Goal: Task Accomplishment & Management: Use online tool/utility

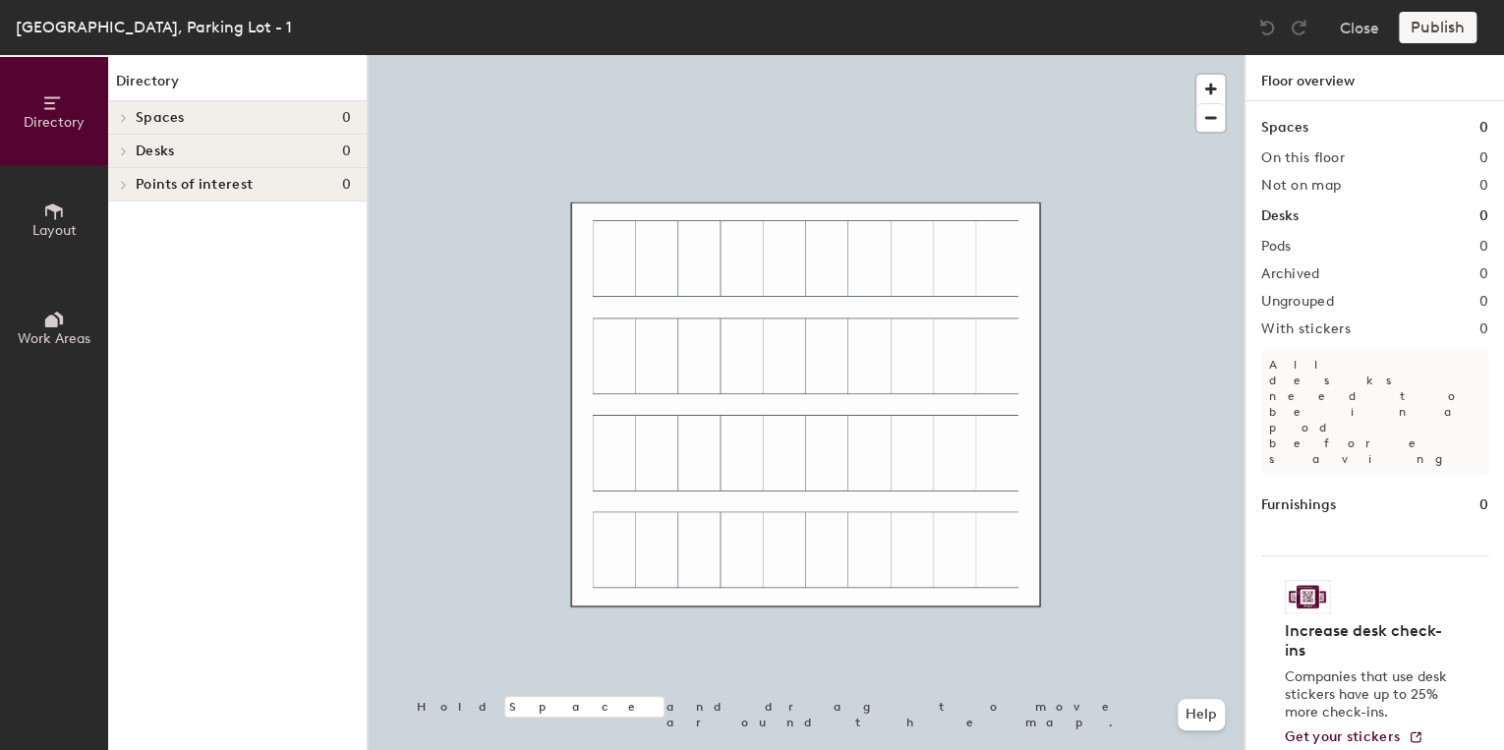
click at [1310, 580] on img at bounding box center [1307, 596] width 45 height 33
click at [199, 122] on h4 "Spaces 0" at bounding box center [243, 118] width 215 height 16
click at [130, 180] on span at bounding box center [122, 185] width 17 height 10
click at [55, 210] on icon at bounding box center [54, 211] width 18 height 16
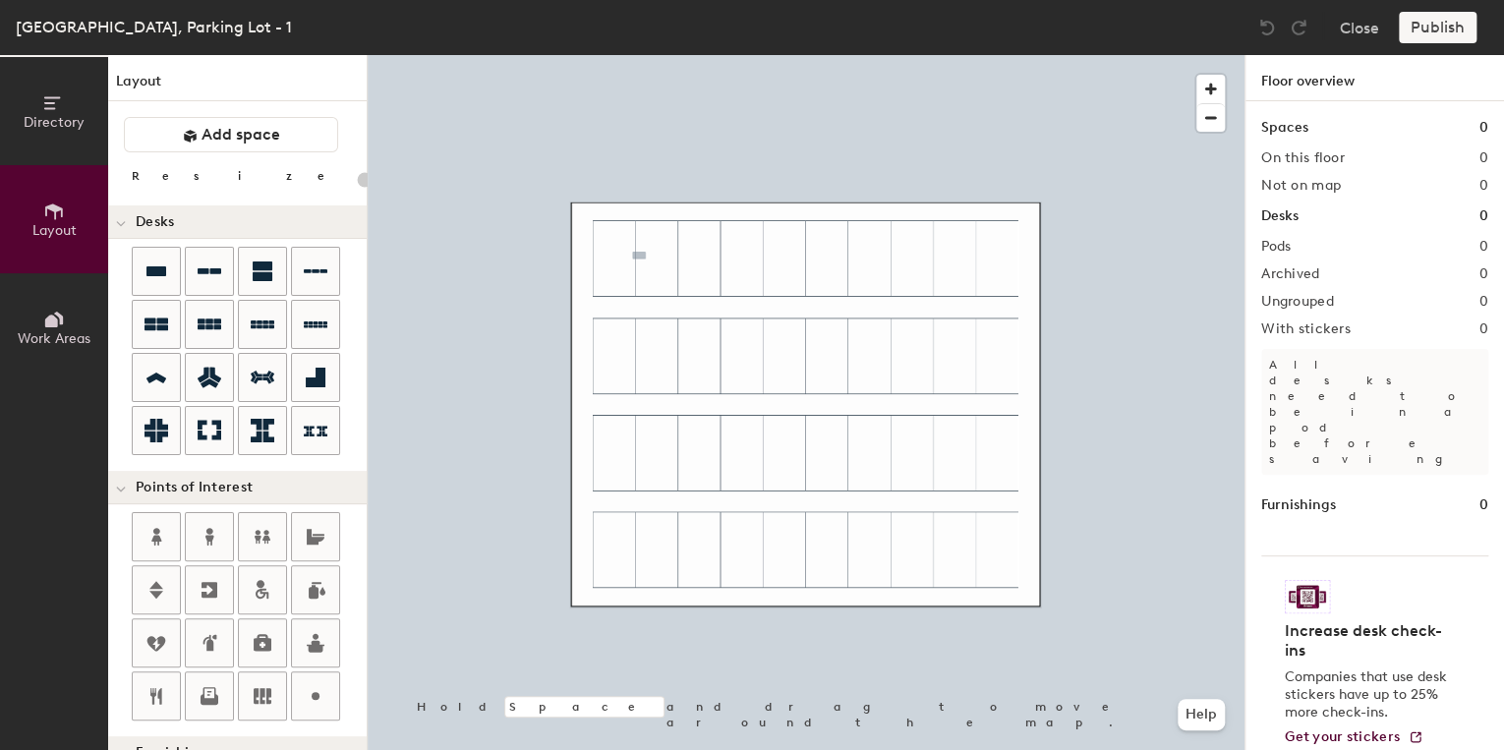
click at [613, 256] on div "Directory Layout Work Areas Layout Add space Resize Desks Points of Interest Fu…" at bounding box center [752, 402] width 1504 height 695
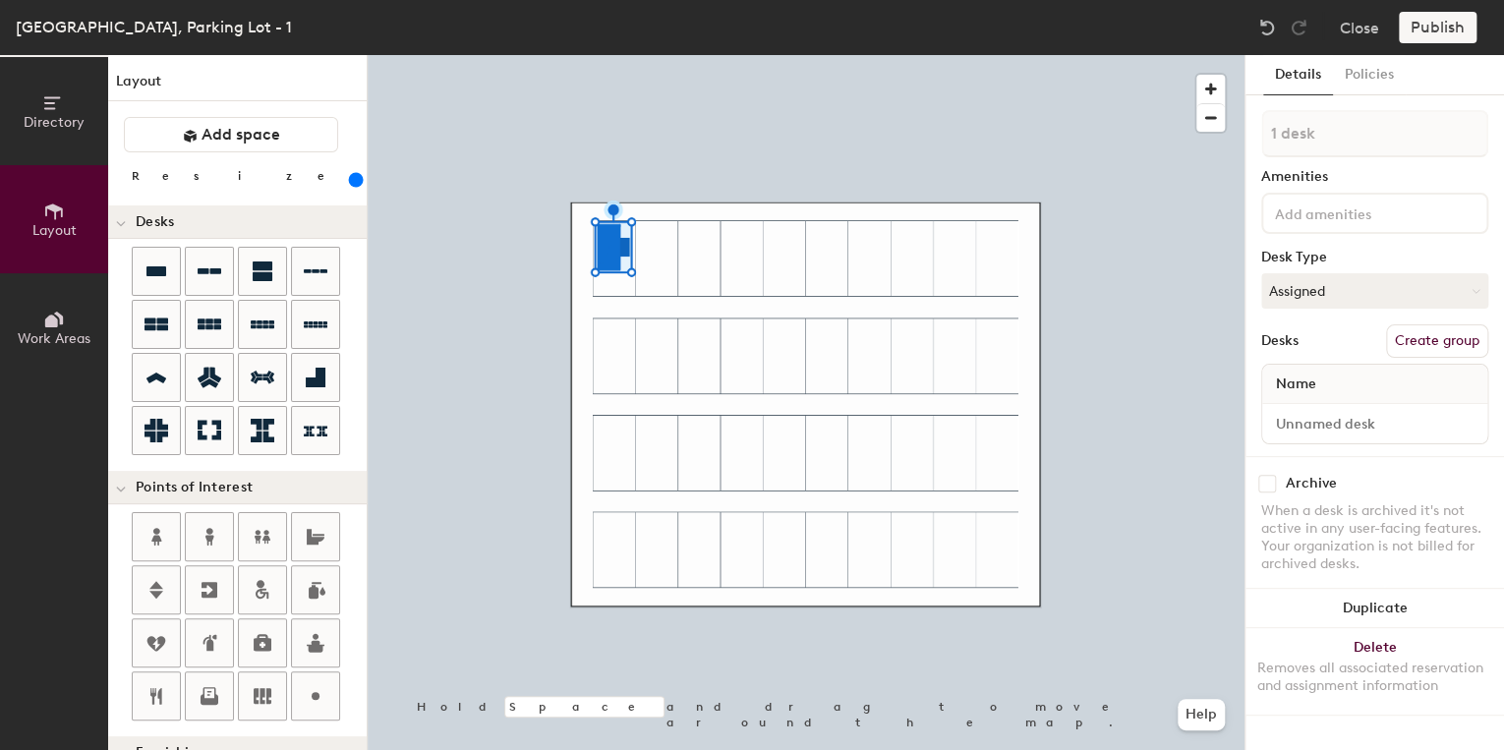
drag, startPoint x: 234, startPoint y: 179, endPoint x: 268, endPoint y: 187, distance: 35.3
type input "360"
click at [357, 187] on input "range" at bounding box center [357, 180] width 0 height 16
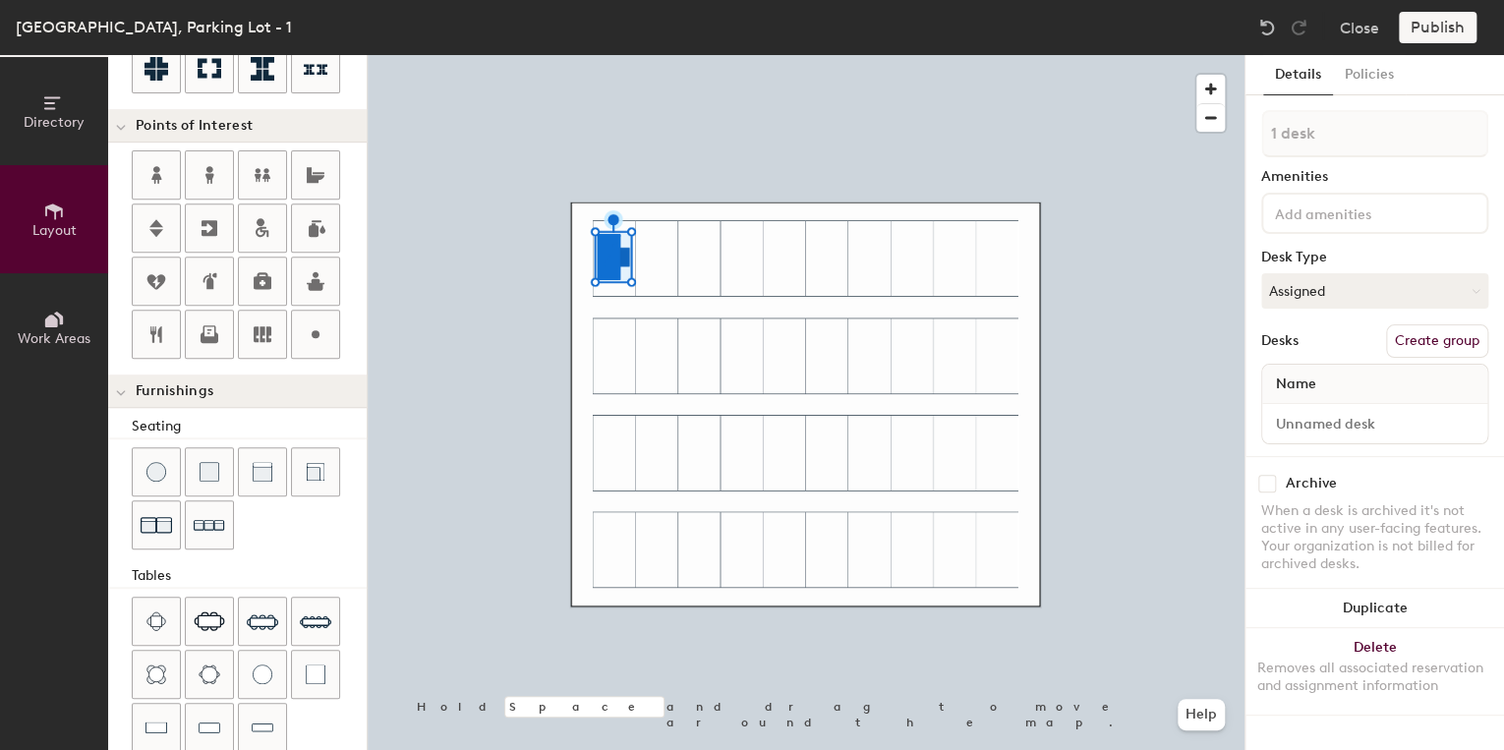
scroll to position [326, 0]
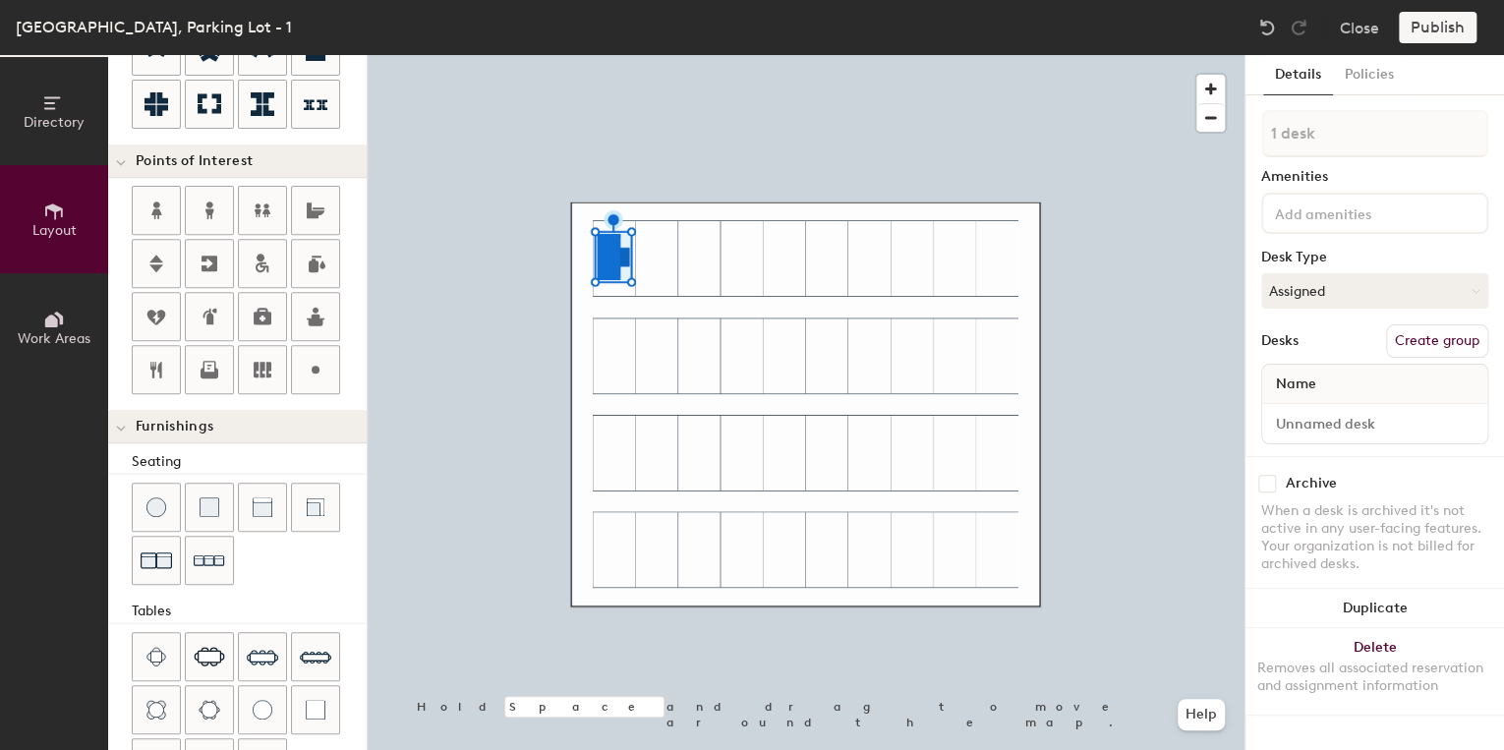
click at [47, 326] on icon at bounding box center [54, 320] width 22 height 22
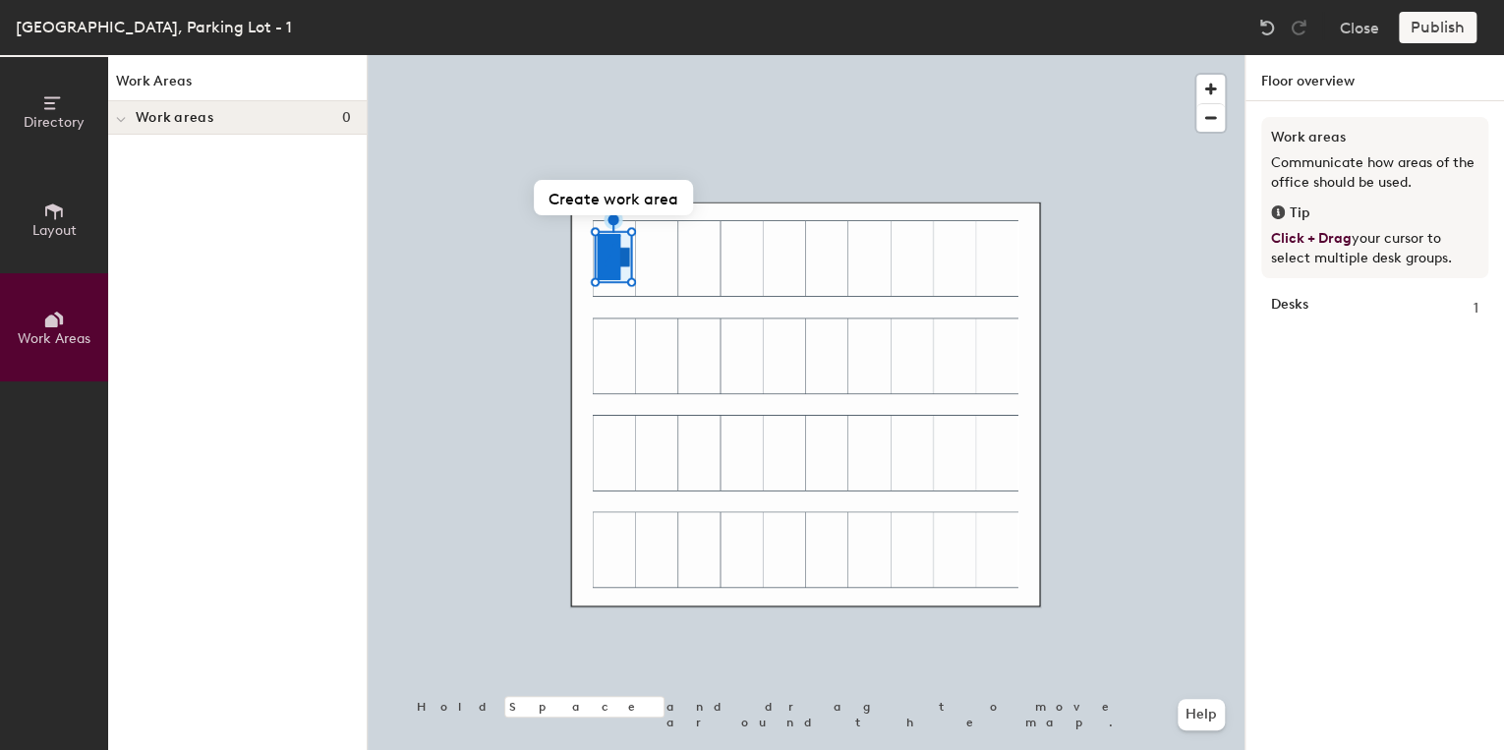
scroll to position [0, 0]
click at [140, 113] on span "Work areas" at bounding box center [175, 118] width 78 height 16
click at [58, 222] on span "Layout" at bounding box center [54, 230] width 44 height 17
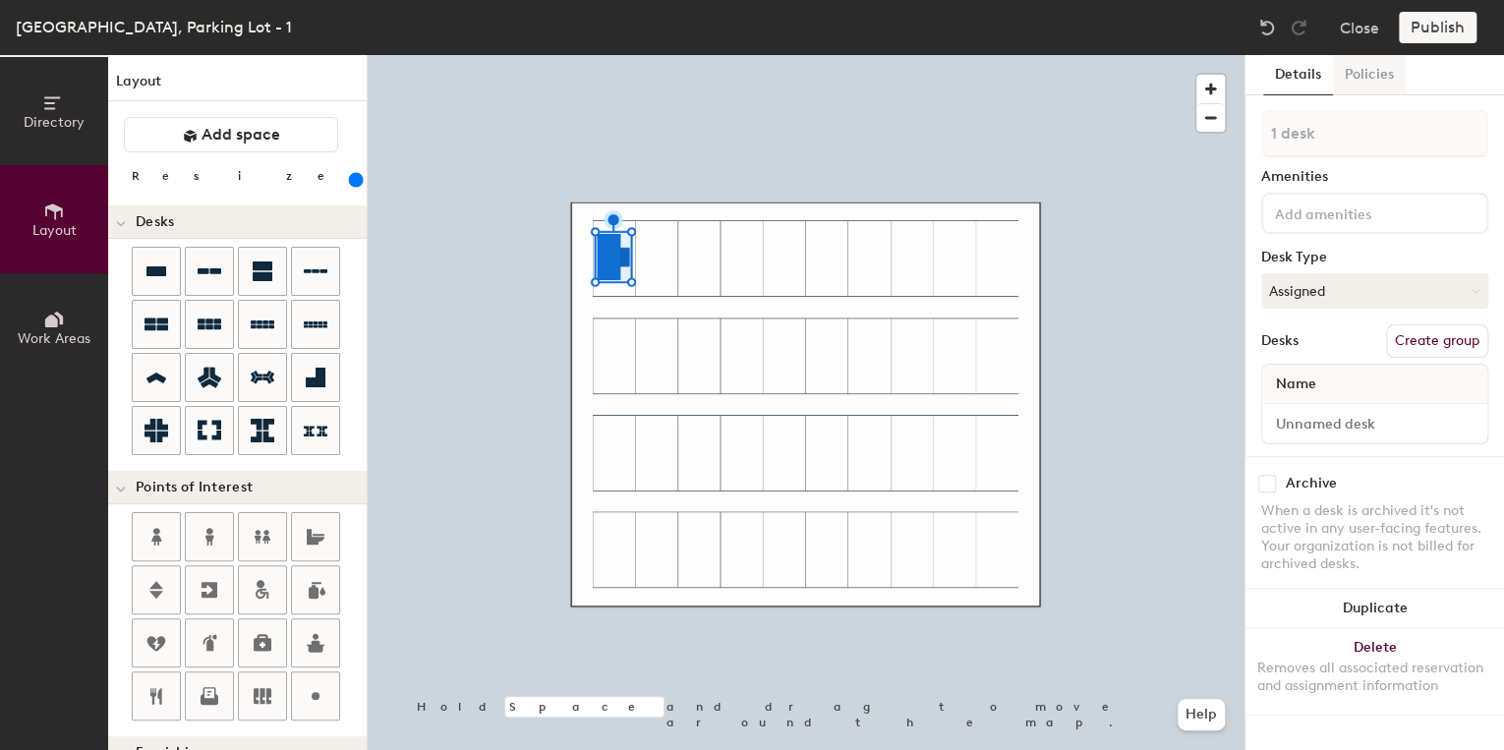
click at [1366, 72] on button "Policies" at bounding box center [1369, 75] width 73 height 40
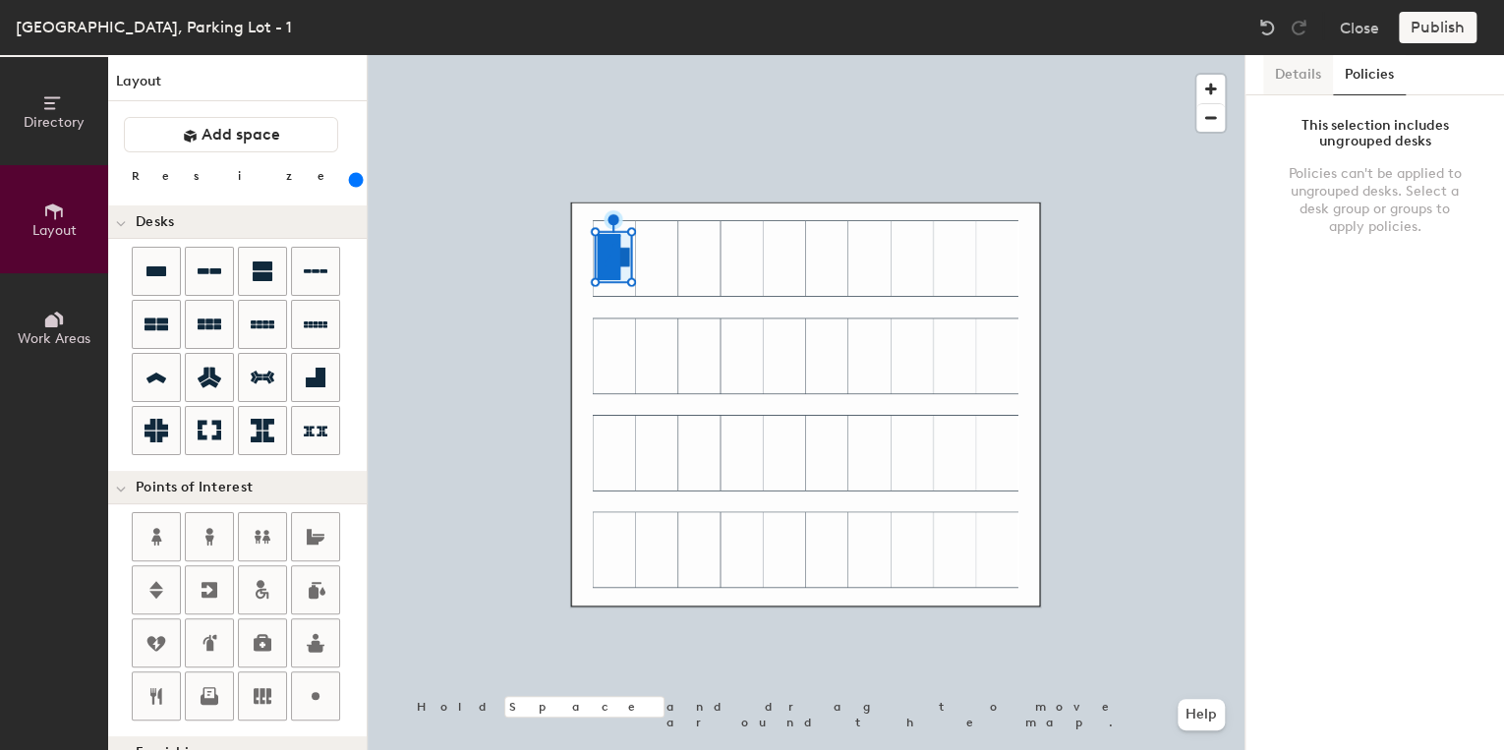
click at [1292, 74] on button "Details" at bounding box center [1298, 75] width 70 height 40
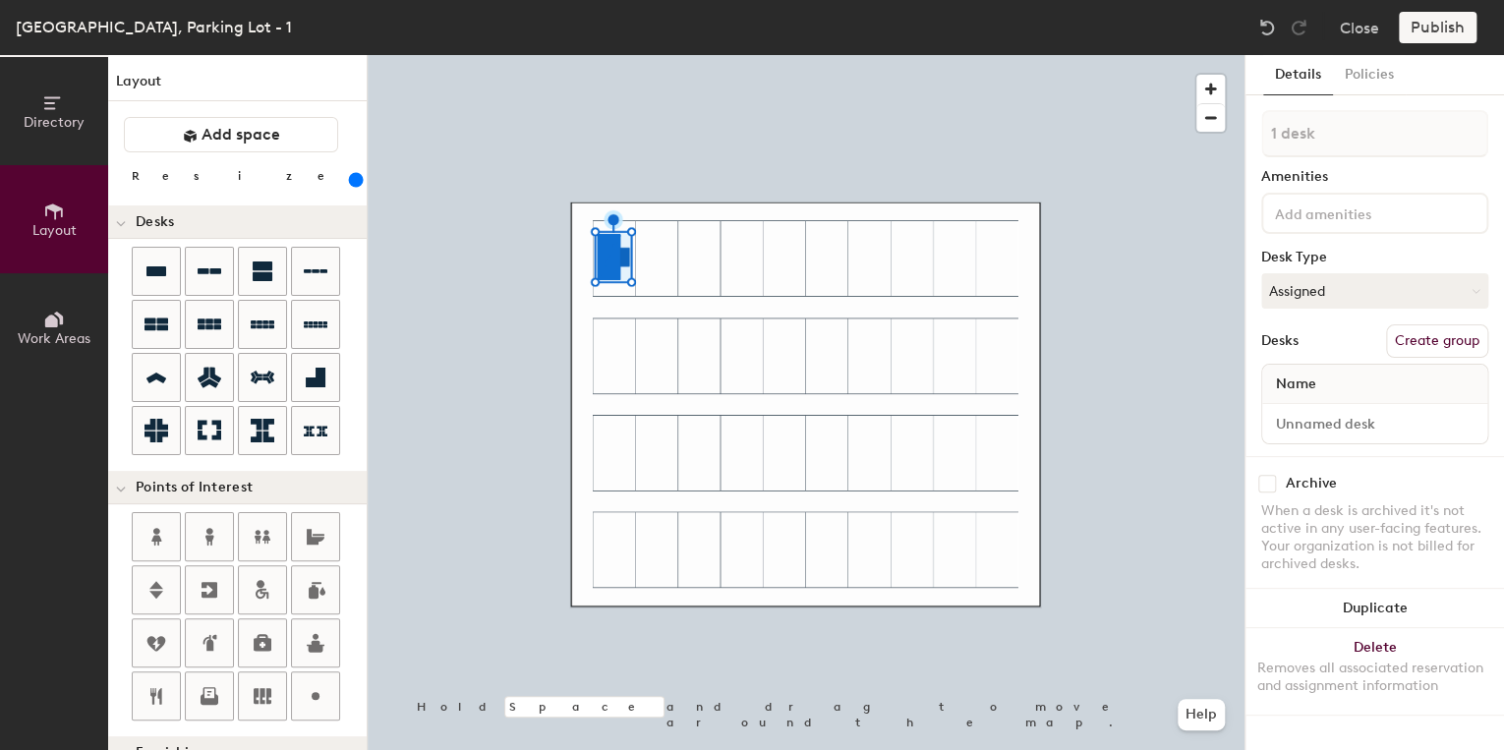
click at [1309, 212] on input at bounding box center [1359, 213] width 177 height 24
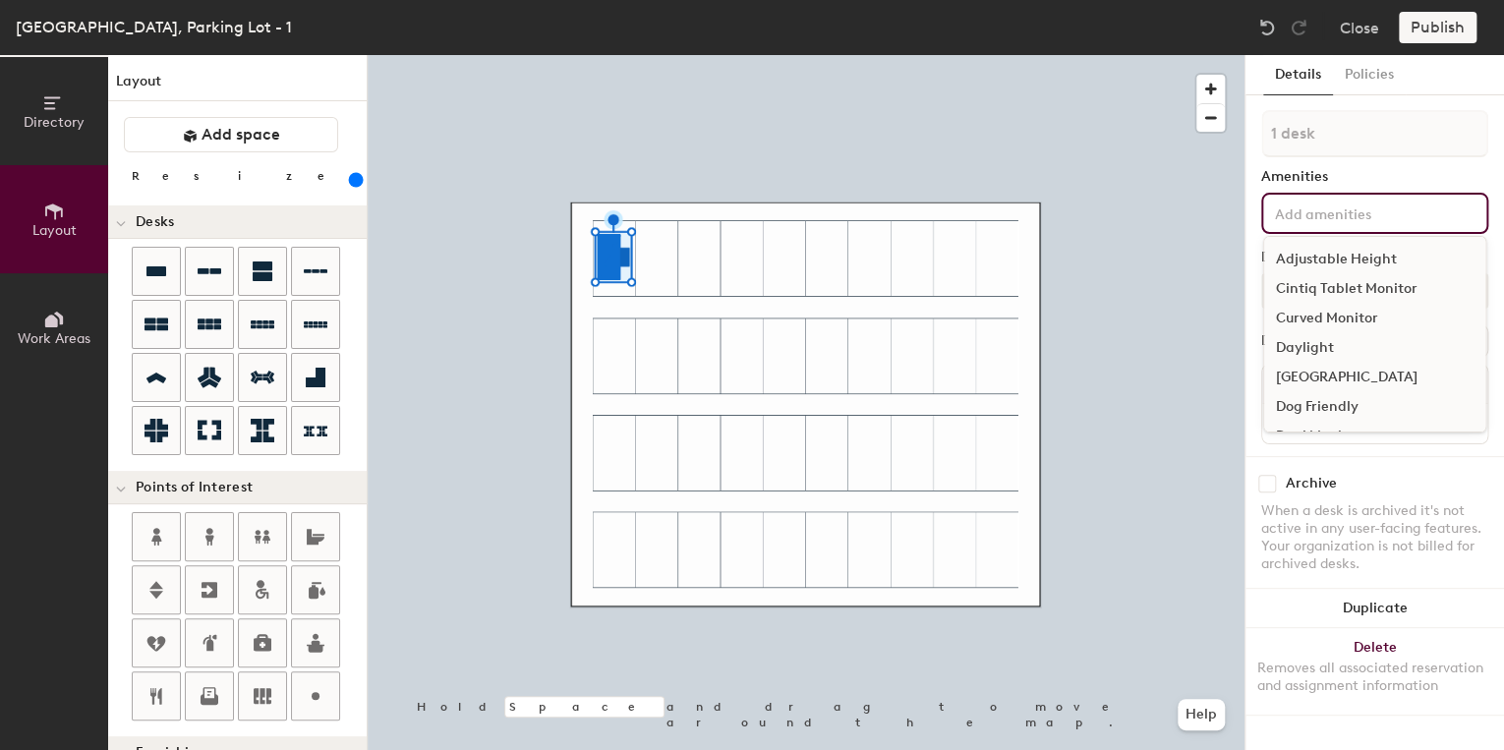
click at [1381, 201] on input at bounding box center [1359, 213] width 177 height 24
click at [1390, 179] on div "Amenities" at bounding box center [1374, 177] width 227 height 16
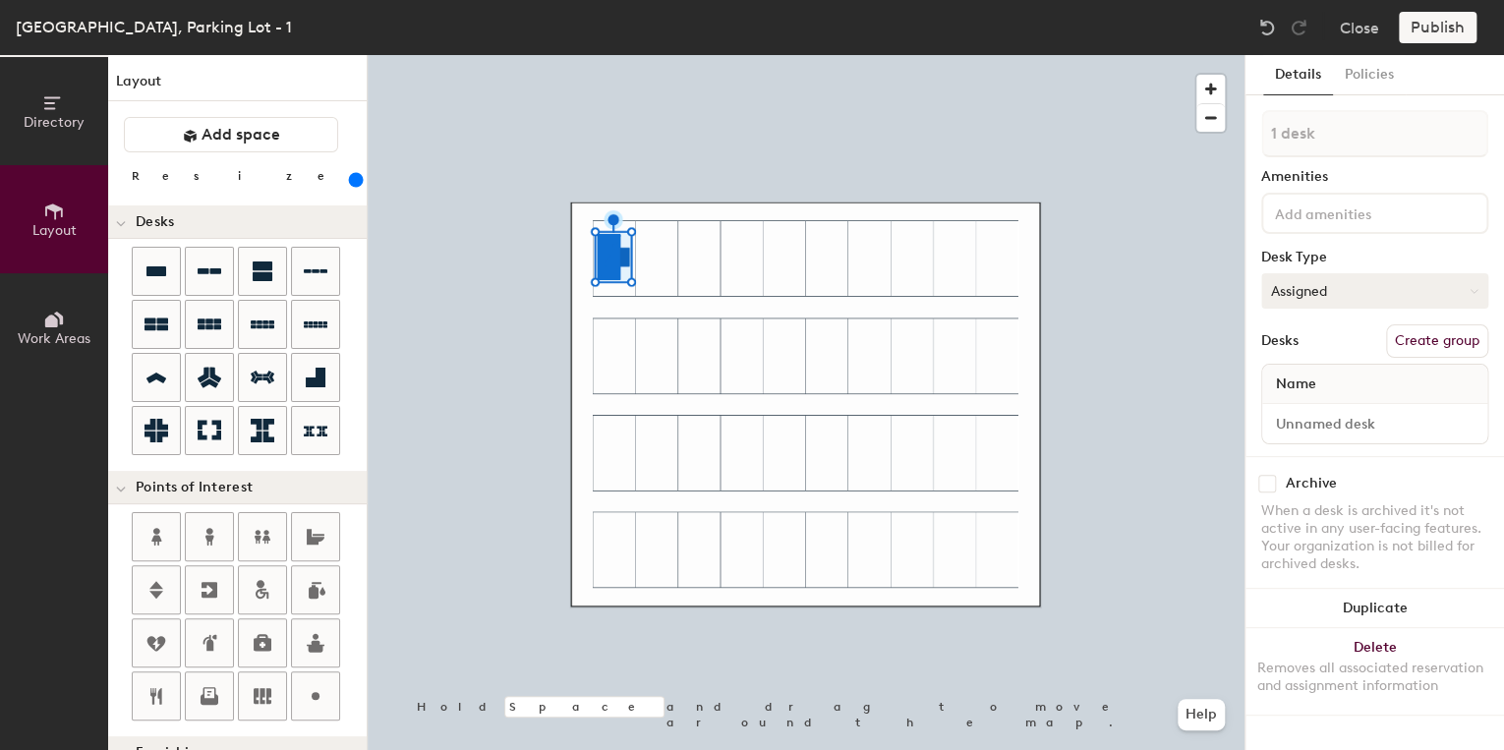
click at [1308, 291] on button "Assigned" at bounding box center [1374, 290] width 227 height 35
click at [1333, 291] on button "Assigned" at bounding box center [1374, 290] width 227 height 35
click at [1342, 389] on div "Name" at bounding box center [1374, 384] width 225 height 39
click at [1352, 421] on input at bounding box center [1374, 424] width 217 height 28
type input "Parking -1"
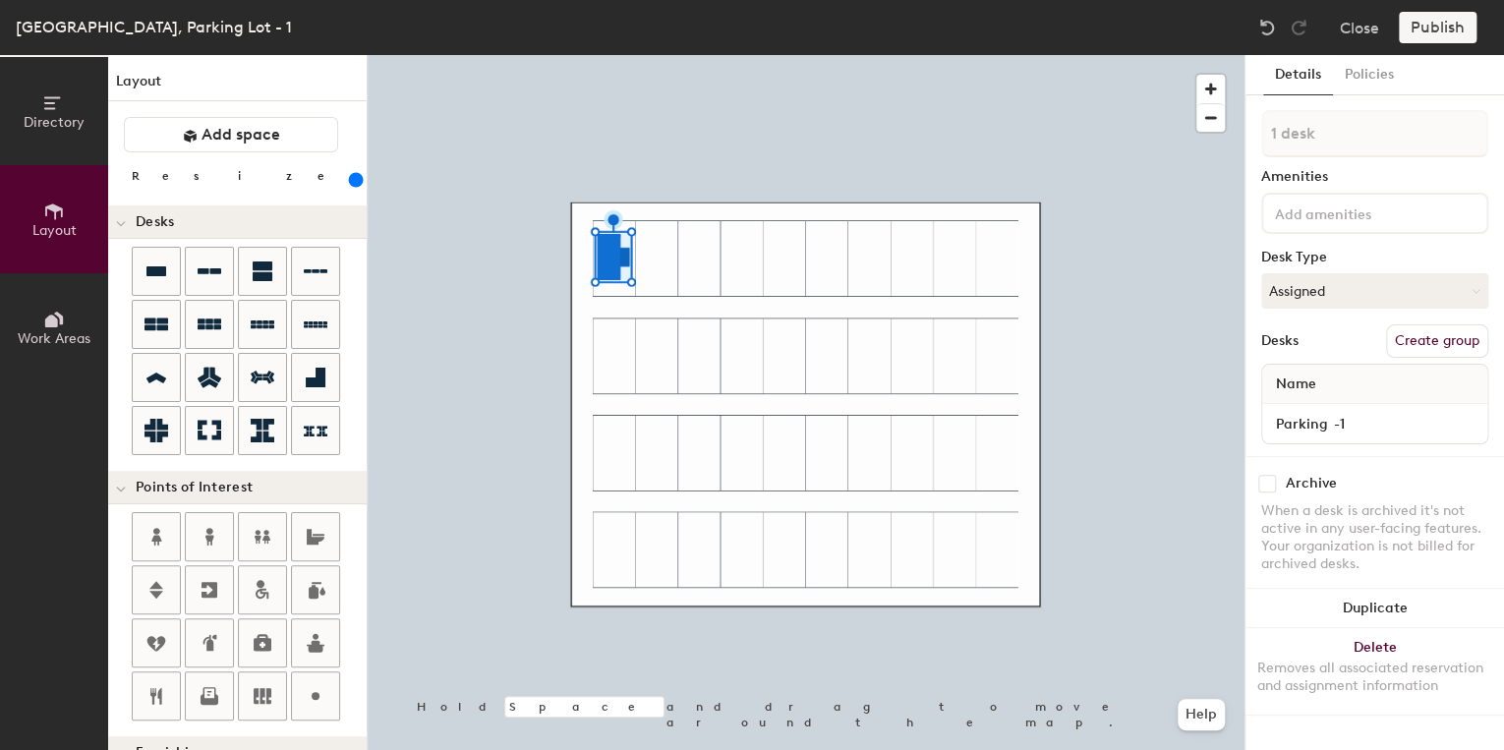
click at [1268, 483] on input "checkbox" at bounding box center [1267, 484] width 18 height 18
checkbox input "true"
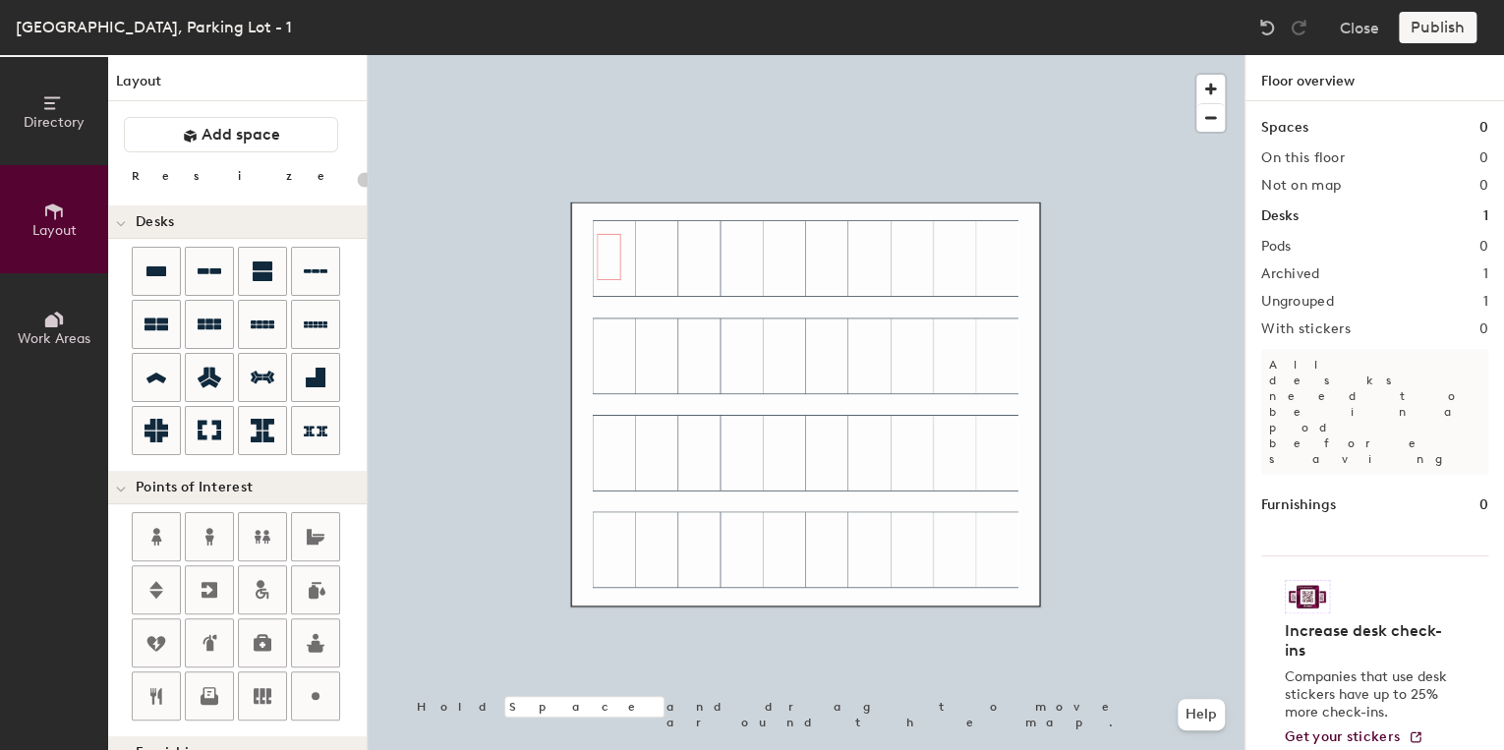
type input "360"
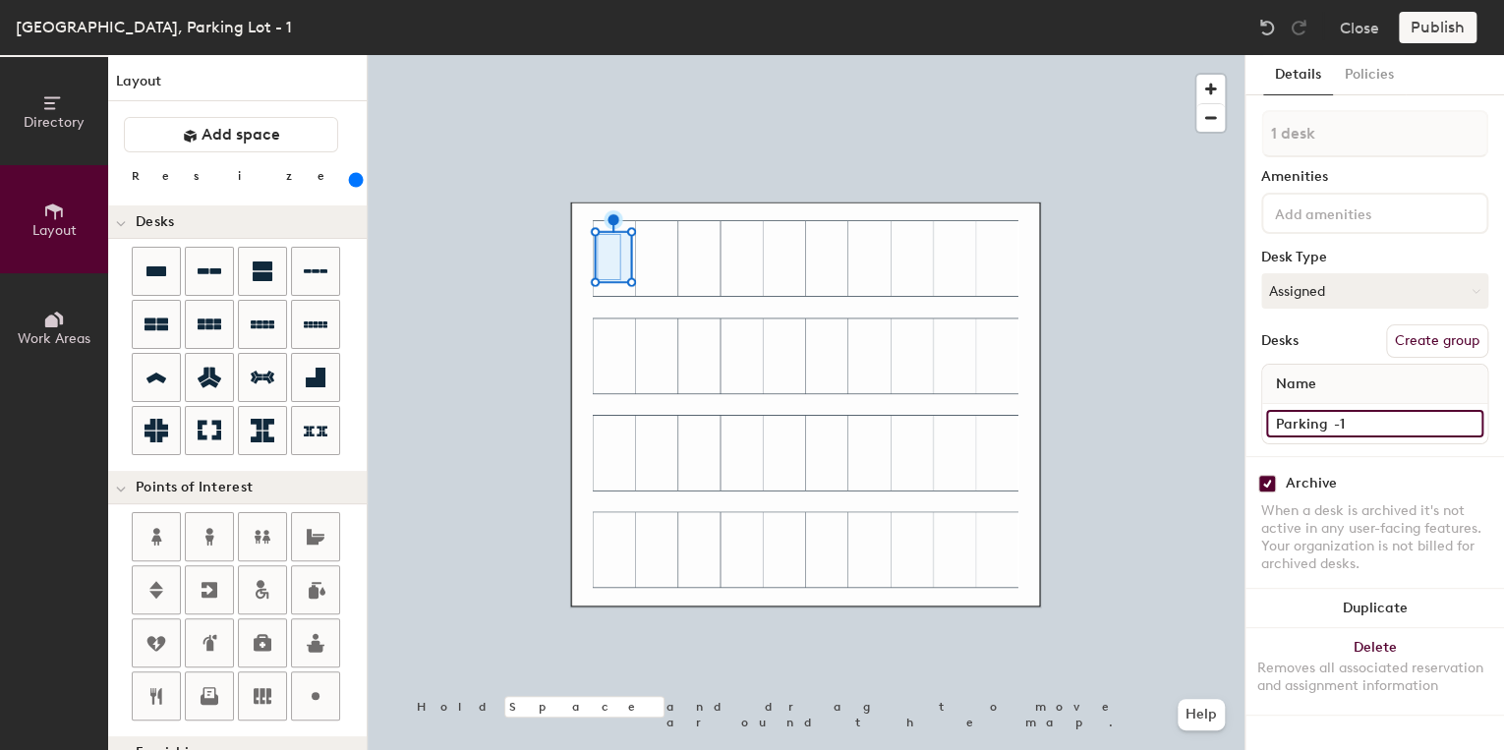
click at [1326, 423] on input "Parking -1" at bounding box center [1374, 424] width 217 height 28
